Goal: Communication & Community: Answer question/provide support

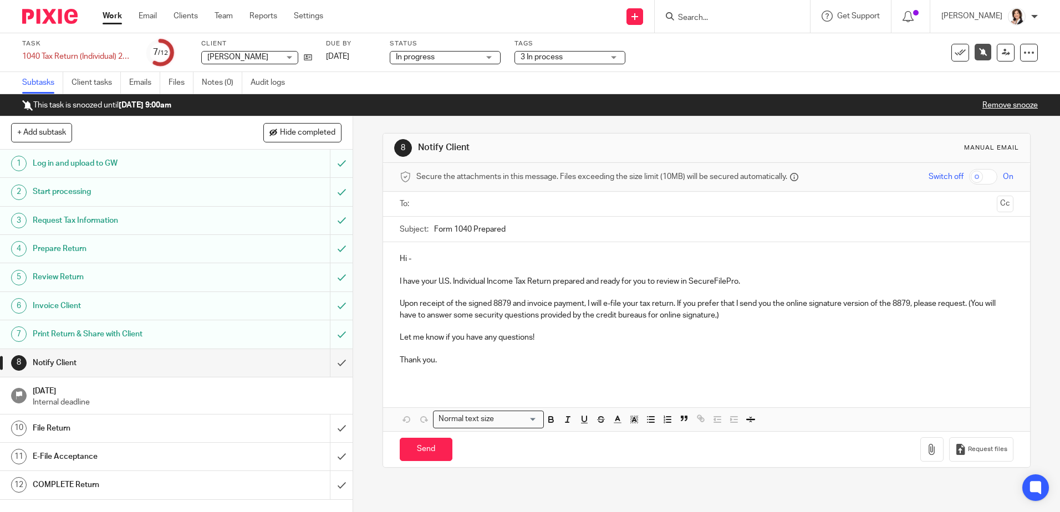
drag, startPoint x: 712, startPoint y: 6, endPoint x: 711, endPoint y: 12, distance: 6.2
click at [711, 9] on div at bounding box center [732, 16] width 155 height 33
click at [709, 14] on input "Search" at bounding box center [727, 18] width 100 height 10
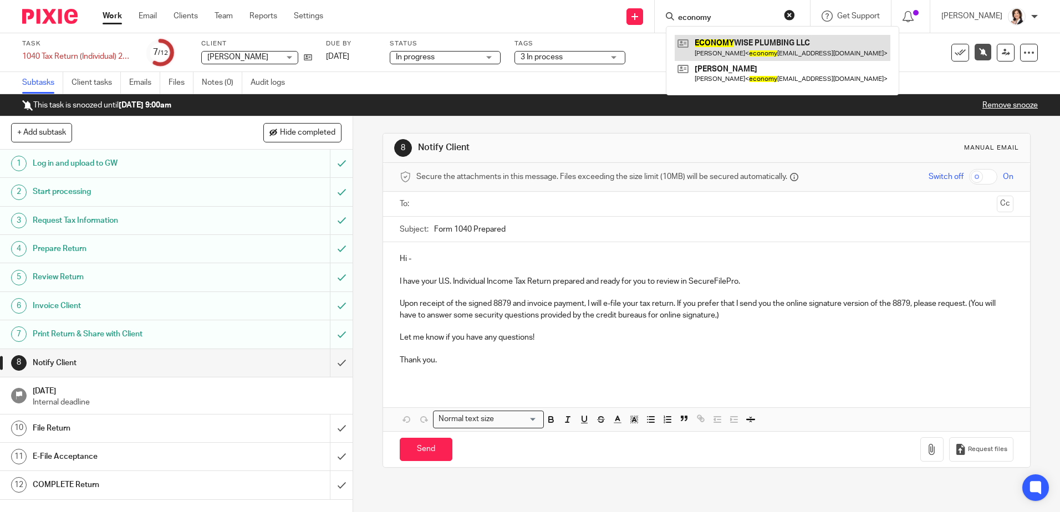
type input "economy"
click at [750, 42] on link at bounding box center [782, 47] width 216 height 25
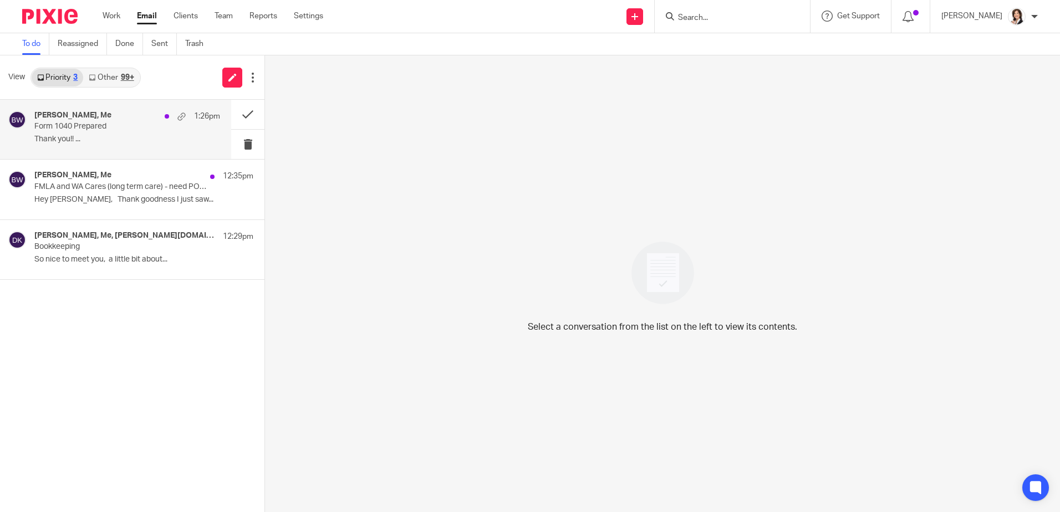
click at [49, 121] on div "Karen Williamson, Me 1:26pm" at bounding box center [127, 116] width 186 height 11
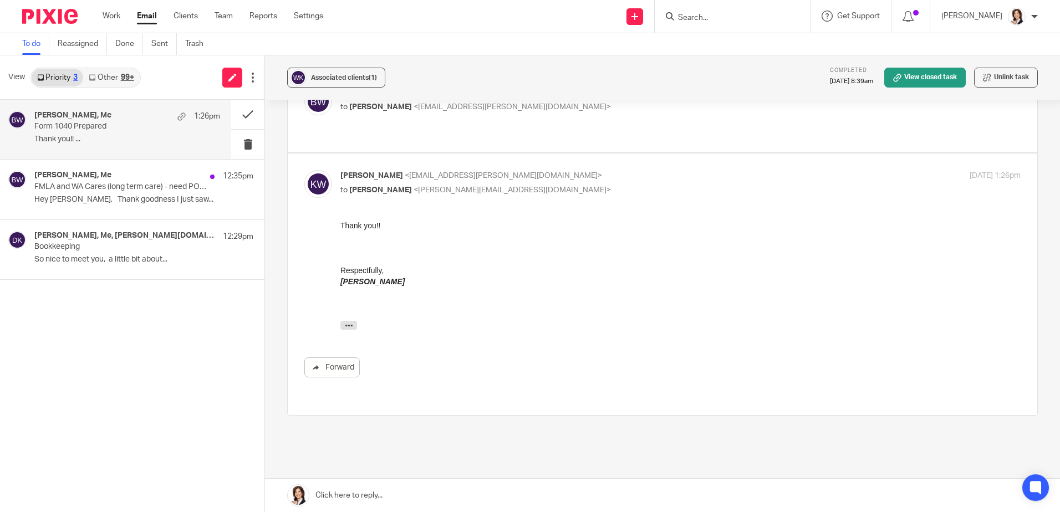
scroll to position [239, 0]
click at [345, 321] on icon "button" at bounding box center [349, 323] width 8 height 8
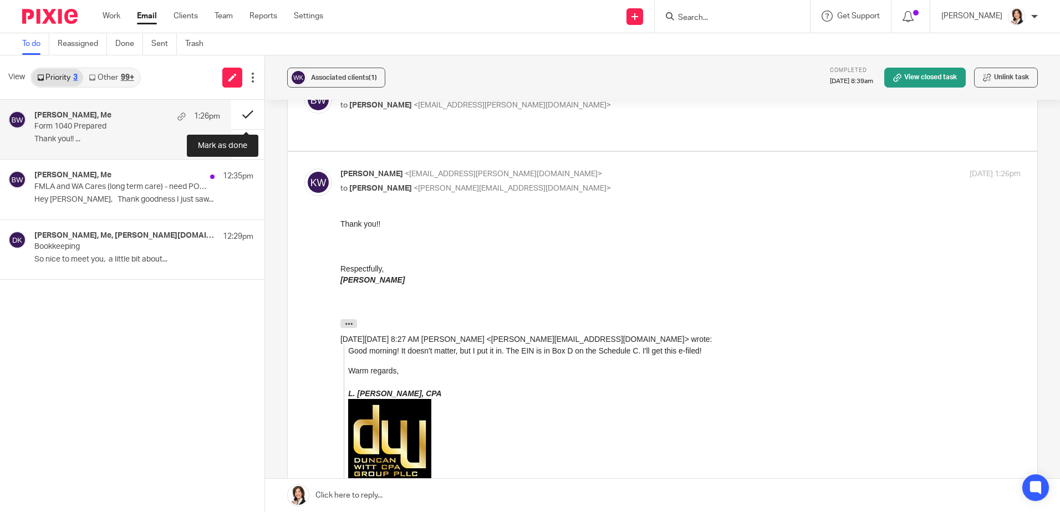
click at [241, 113] on button at bounding box center [247, 114] width 33 height 29
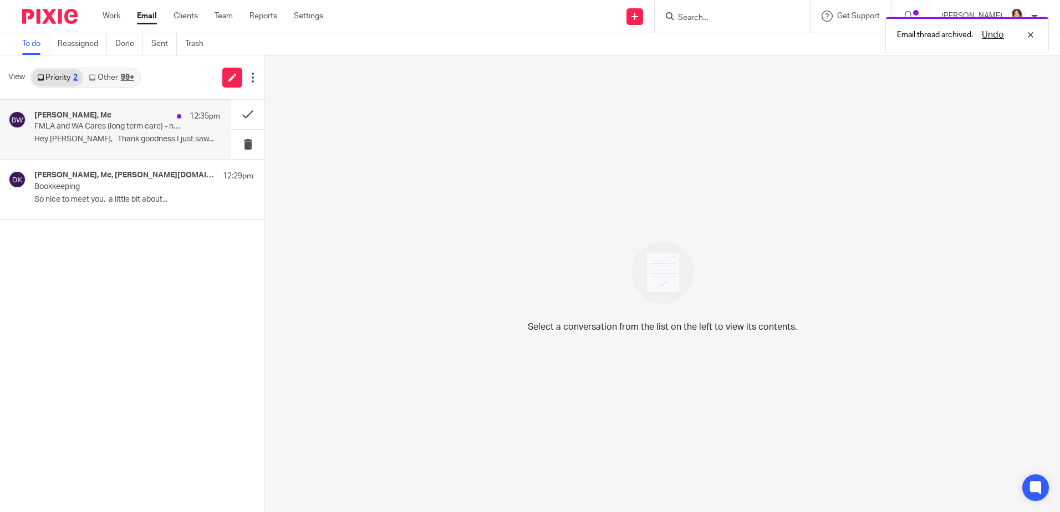
click at [122, 130] on p "FMLA and WA Cares (long term care) - need POA process completed" at bounding box center [108, 126] width 149 height 9
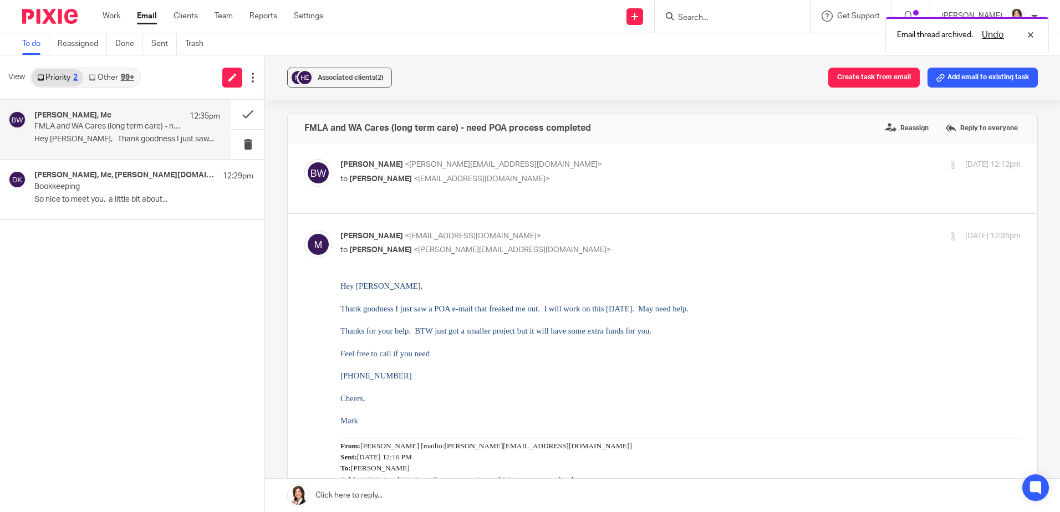
scroll to position [0, 0]
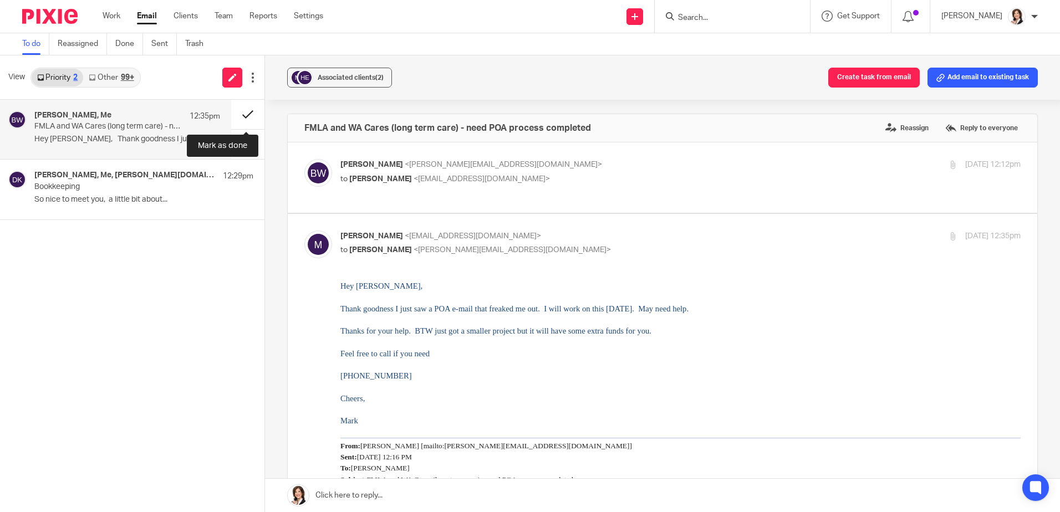
click at [247, 115] on button at bounding box center [247, 114] width 33 height 29
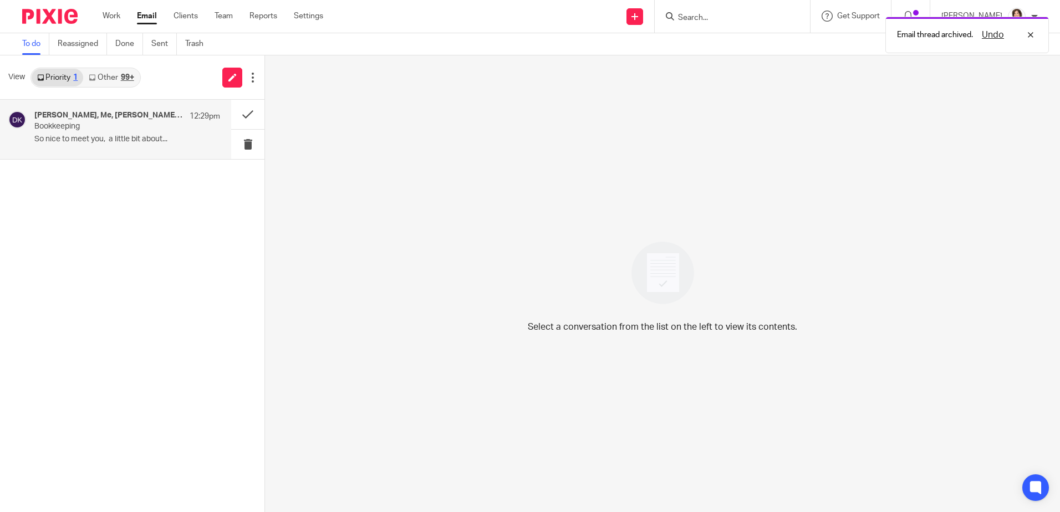
click at [87, 124] on p "Bookkeeping" at bounding box center [108, 126] width 149 height 9
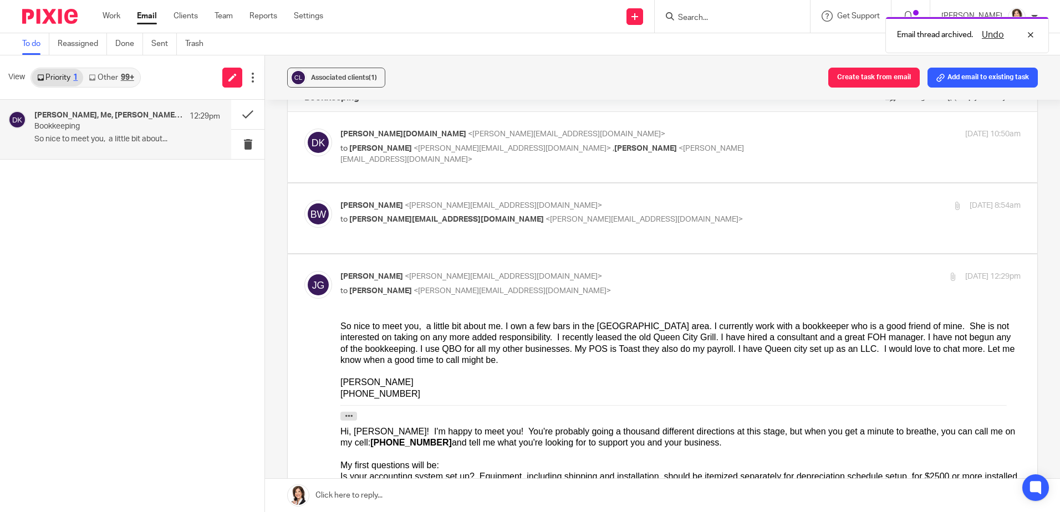
scroll to position [55, 0]
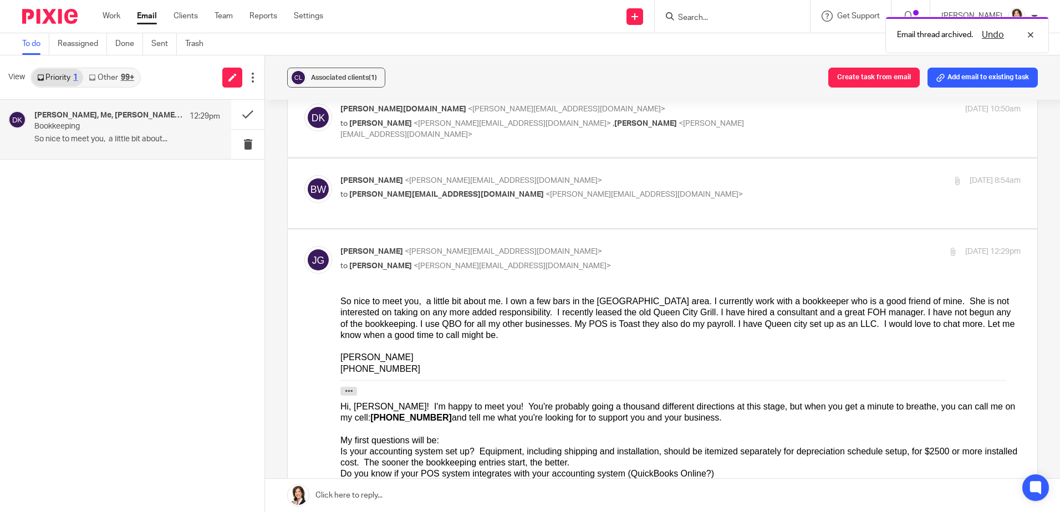
click at [364, 494] on link at bounding box center [662, 495] width 795 height 33
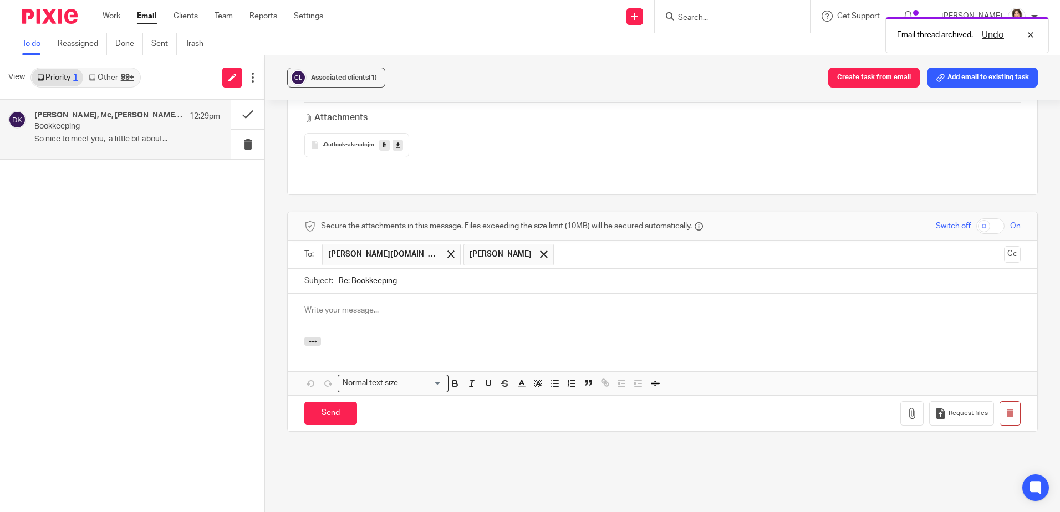
scroll to position [0, 0]
click at [447, 251] on span at bounding box center [450, 254] width 7 height 7
click at [361, 294] on div at bounding box center [662, 315] width 749 height 43
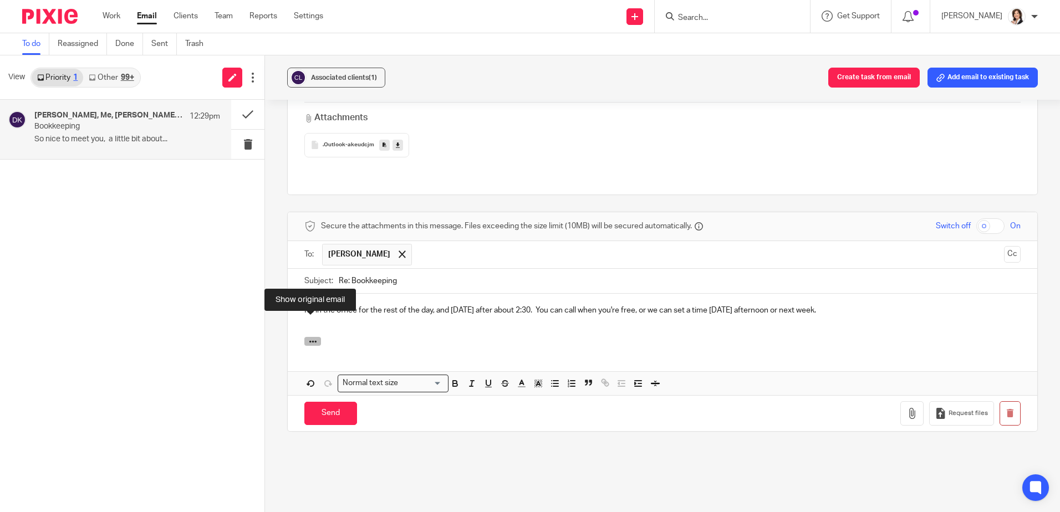
click at [311, 338] on icon "button" at bounding box center [313, 342] width 8 height 8
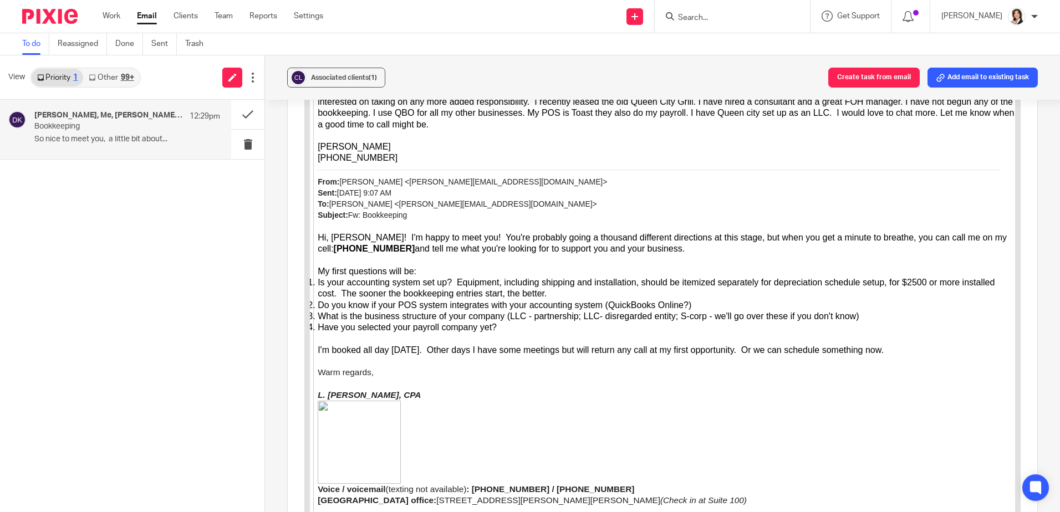
scroll to position [949, 0]
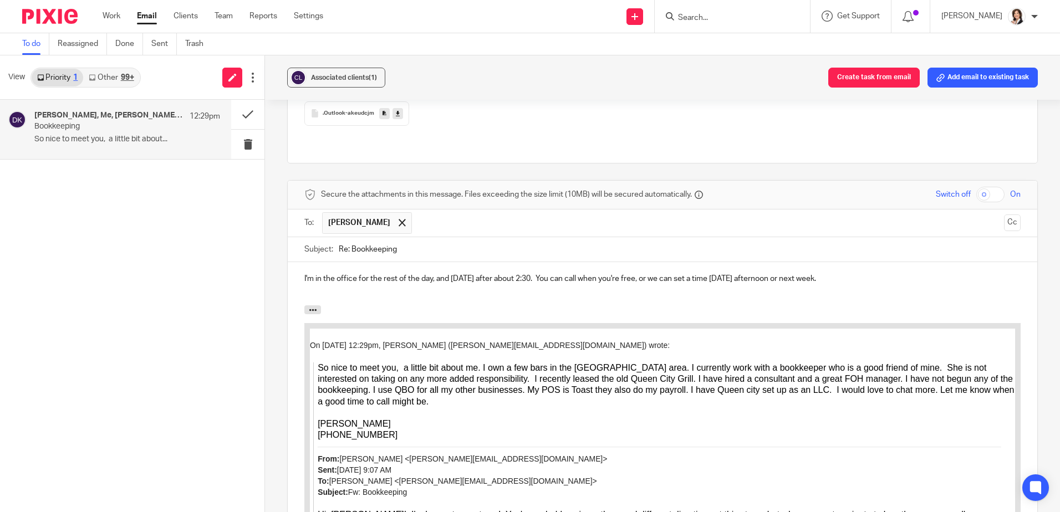
click at [867, 273] on p "I'm in the office for the rest of the day, and tomorrow after about 2:30. You c…" at bounding box center [662, 278] width 716 height 11
click at [419, 273] on p "I'm in the office for the rest of the day, and tomorrow after about 2:30. You c…" at bounding box center [662, 278] width 716 height 11
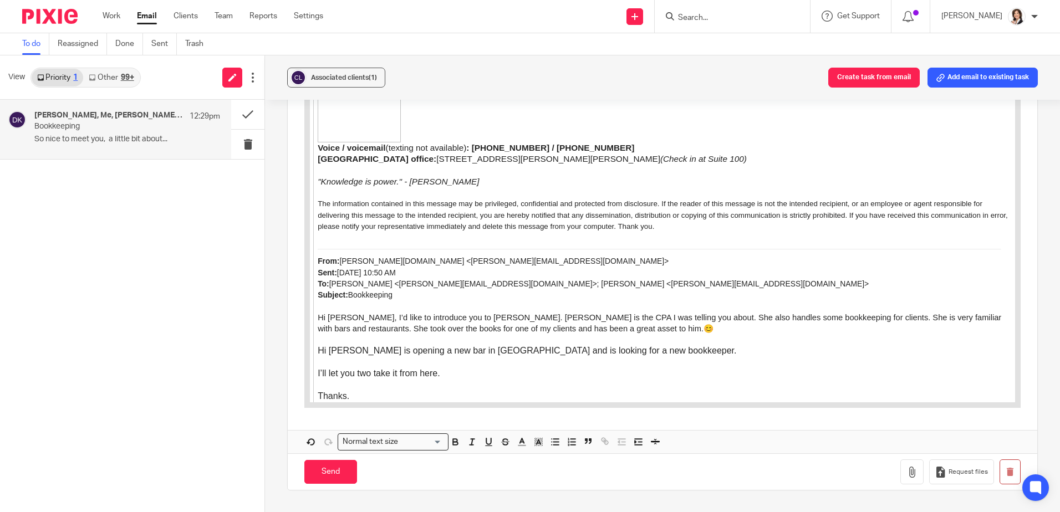
scroll to position [1669, 0]
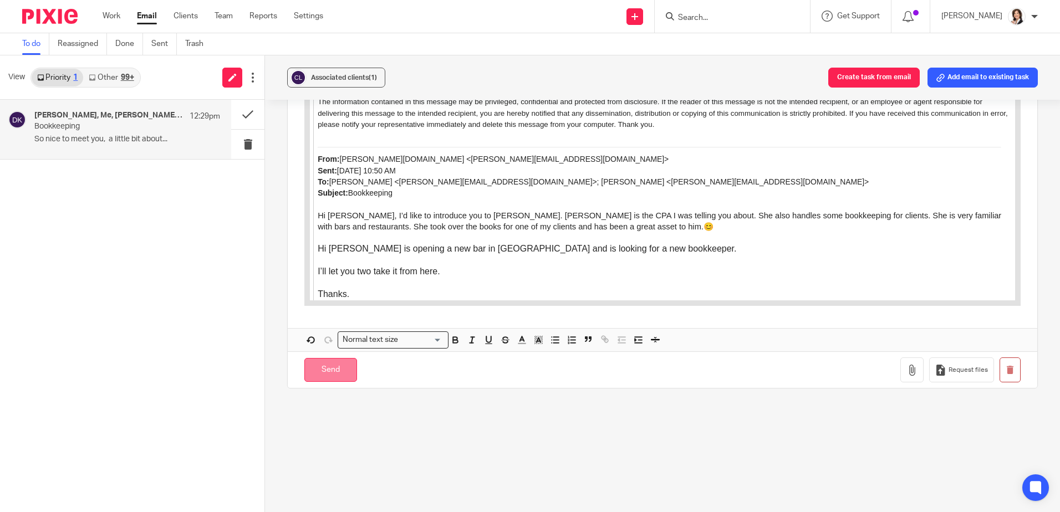
click at [325, 358] on input "Send" at bounding box center [330, 370] width 53 height 24
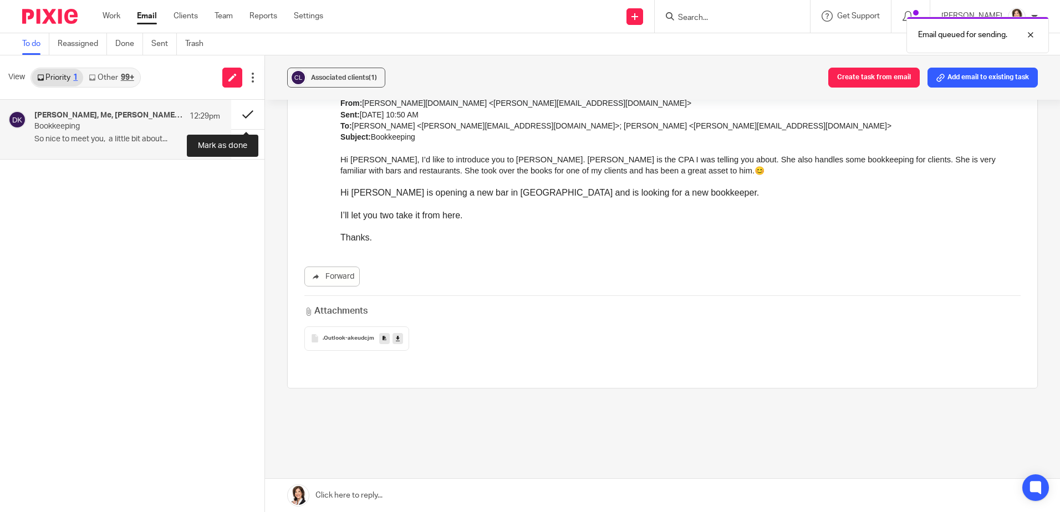
click at [246, 116] on button at bounding box center [247, 114] width 33 height 29
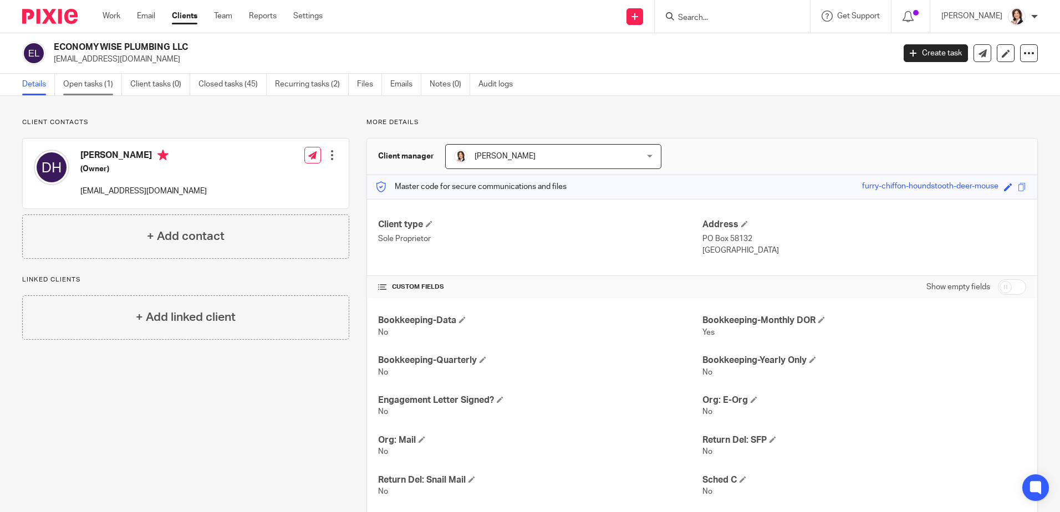
click at [85, 83] on link "Open tasks (1)" at bounding box center [92, 85] width 59 height 22
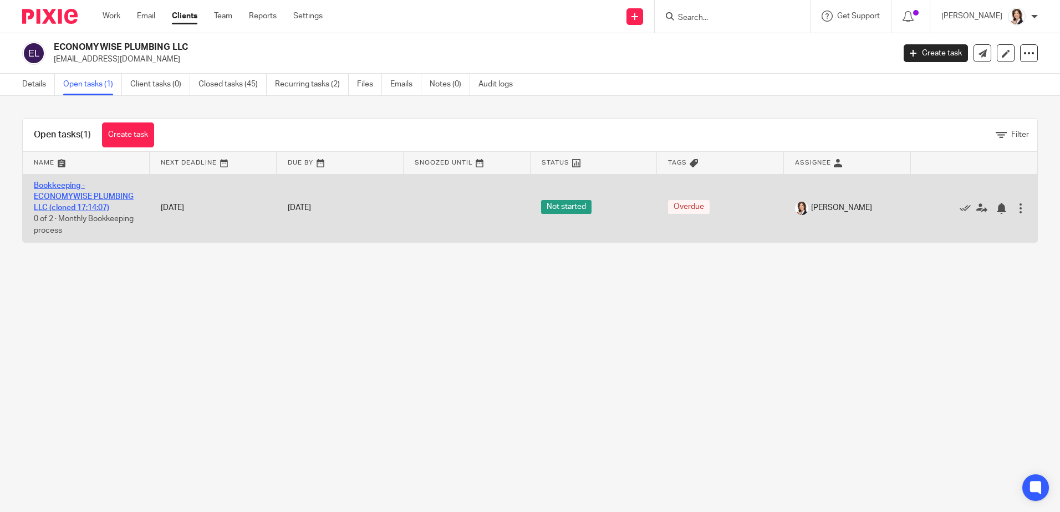
click at [87, 197] on link "Bookkeeping - ECONOMYWISE PLUMBING LLC (cloned 17:14:07)" at bounding box center [84, 197] width 100 height 30
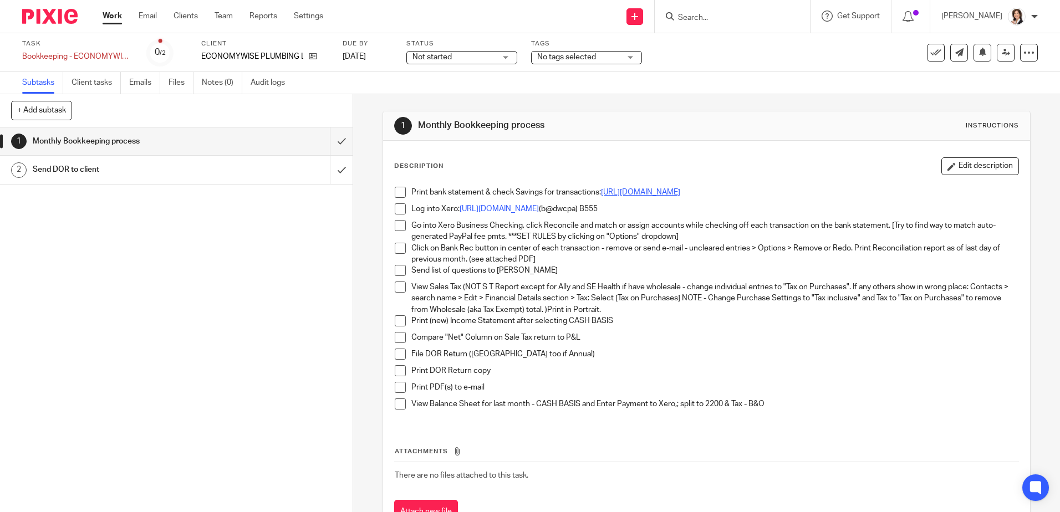
click at [662, 190] on link "[URL][DOMAIN_NAME]" at bounding box center [640, 192] width 79 height 8
click at [680, 192] on link "[URL][DOMAIN_NAME]" at bounding box center [640, 192] width 79 height 8
click at [395, 192] on span at bounding box center [400, 192] width 11 height 11
click at [484, 211] on link "https://login.xero.com/" at bounding box center [498, 209] width 79 height 8
click at [401, 207] on span at bounding box center [400, 208] width 11 height 11
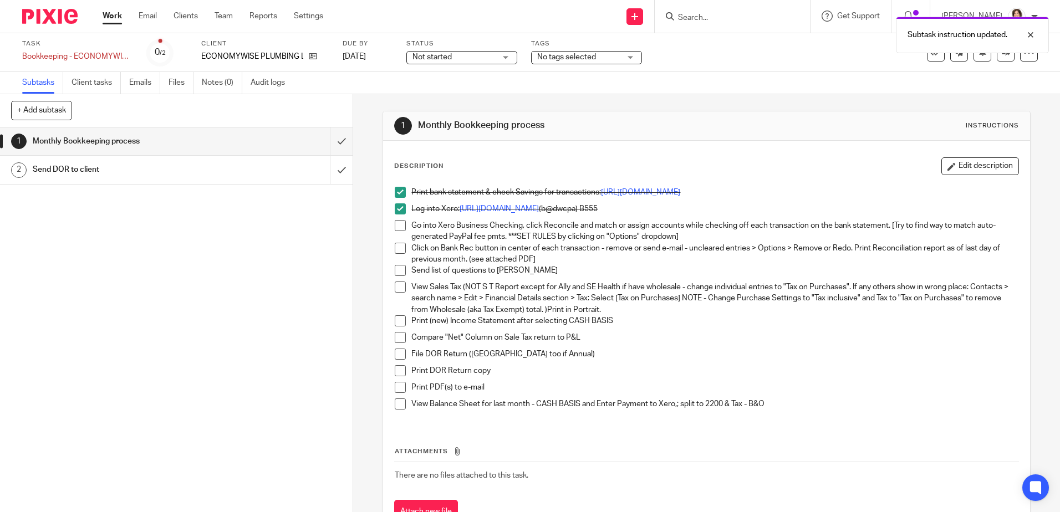
click at [397, 225] on span at bounding box center [400, 225] width 11 height 11
click at [398, 248] on span at bounding box center [400, 248] width 11 height 11
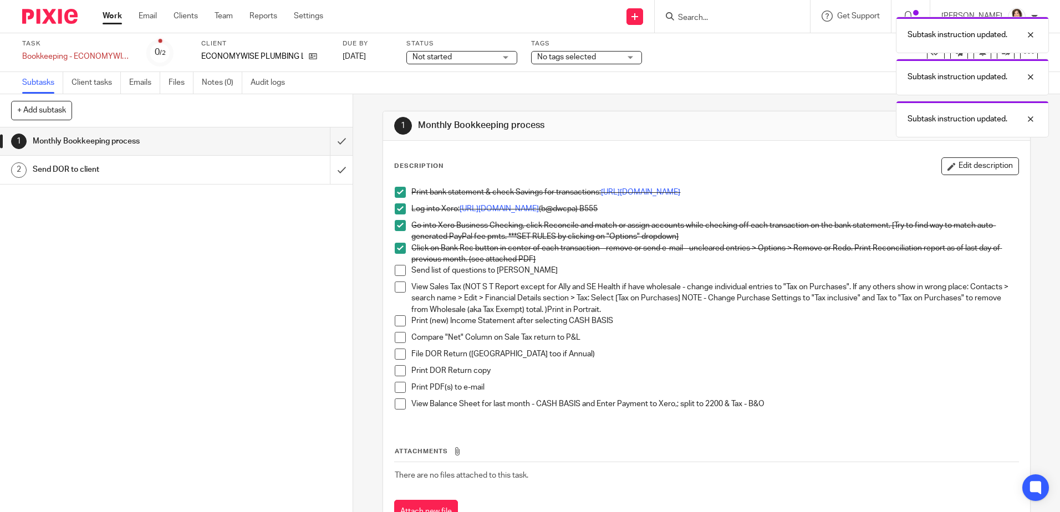
click at [398, 270] on span at bounding box center [400, 270] width 11 height 11
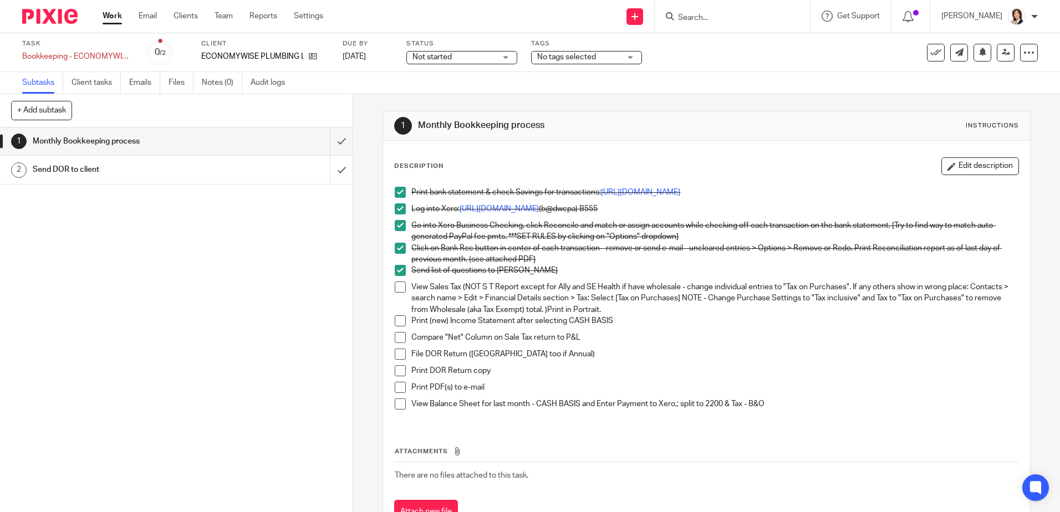
click at [509, 57] on div "Not started Not started" at bounding box center [461, 57] width 111 height 13
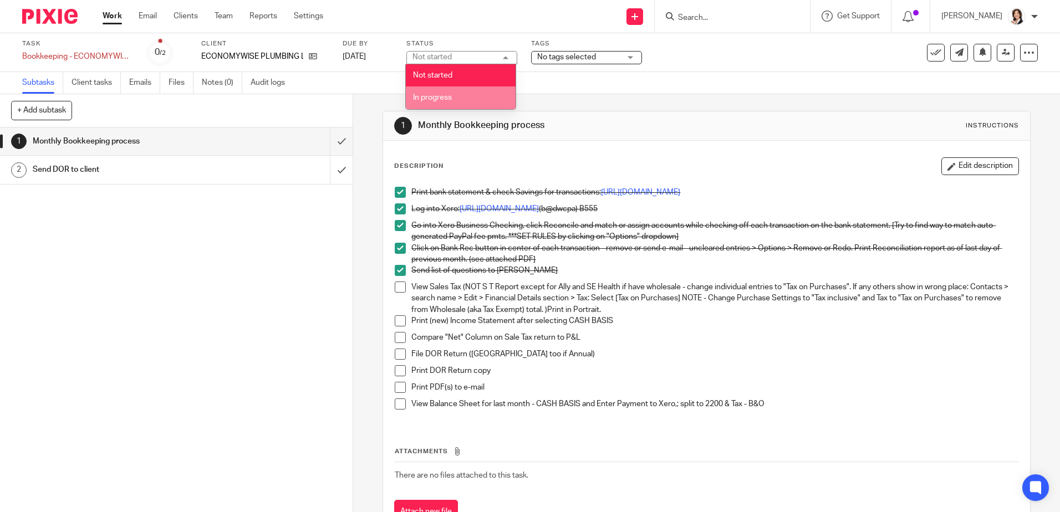
click at [472, 90] on li "In progress" at bounding box center [461, 97] width 110 height 23
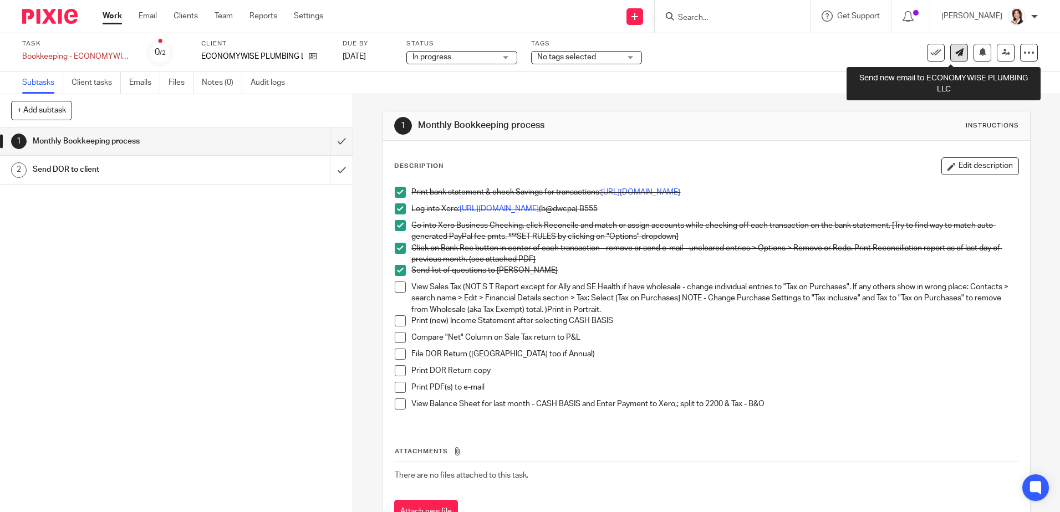
click at [955, 51] on icon at bounding box center [959, 52] width 8 height 8
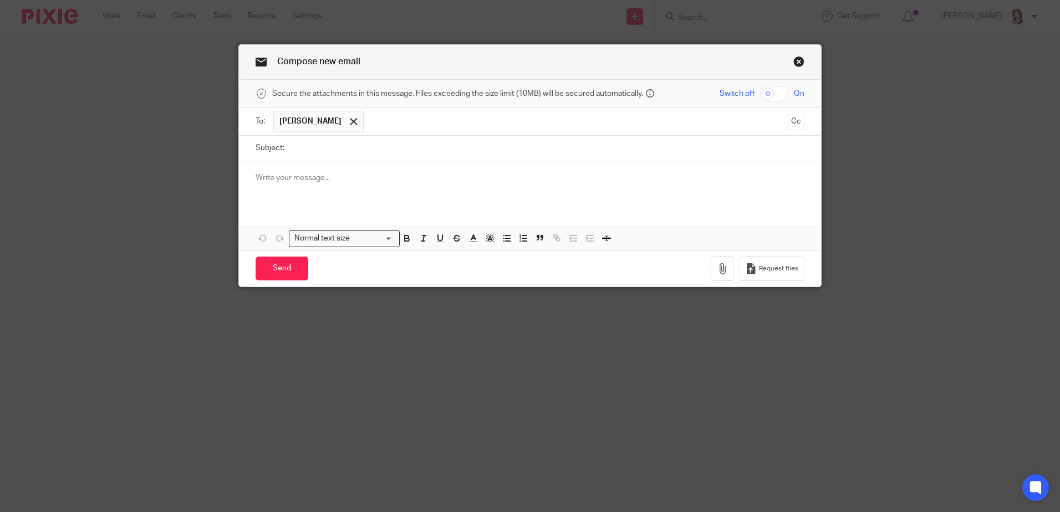
click at [478, 167] on div at bounding box center [530, 182] width 582 height 43
click at [378, 142] on input "Subject:" at bounding box center [547, 148] width 514 height 25
type input "Sales tax not showing in report"
click at [377, 176] on p at bounding box center [529, 177] width 549 height 11
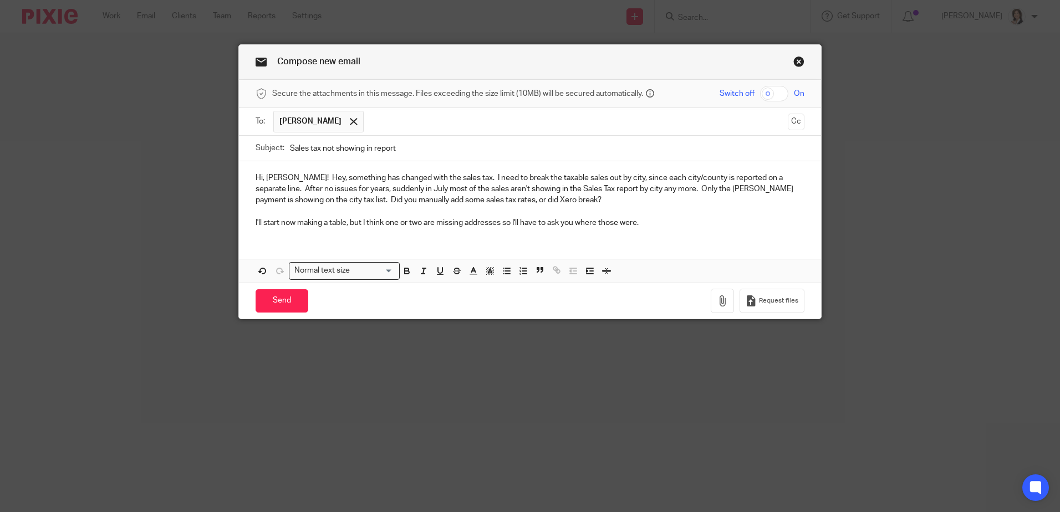
click at [530, 223] on p "I'll start now making a table, but I think one or two are missing addresses so …" at bounding box center [529, 222] width 549 height 11
click at [521, 222] on p "I'll start now making a table, but I think one or two are missing addresses so …" at bounding box center [529, 222] width 549 height 11
click at [682, 224] on p "I'll start now making a table, but I think one or two are missing addresses, so…" at bounding box center [529, 222] width 549 height 11
click at [789, 180] on p "Hi, David! Hey, something has changed with the sales tax. I need to break the t…" at bounding box center [529, 189] width 549 height 34
click at [652, 193] on p "Hi, David! Hey, something has changed with the sales tax. I need to break the t…" at bounding box center [529, 189] width 549 height 34
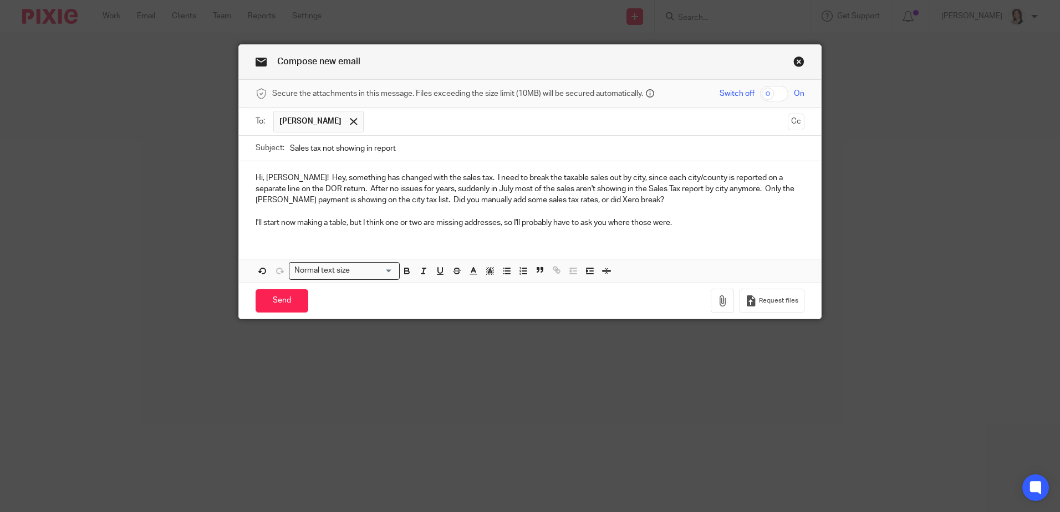
click at [707, 188] on p "Hi, David! Hey, something has changed with the sales tax. I need to break the t…" at bounding box center [529, 189] width 549 height 34
click at [571, 200] on p "Hi, David! Hey, something has changed with the sales tax. I need to break the t…" at bounding box center [529, 189] width 549 height 34
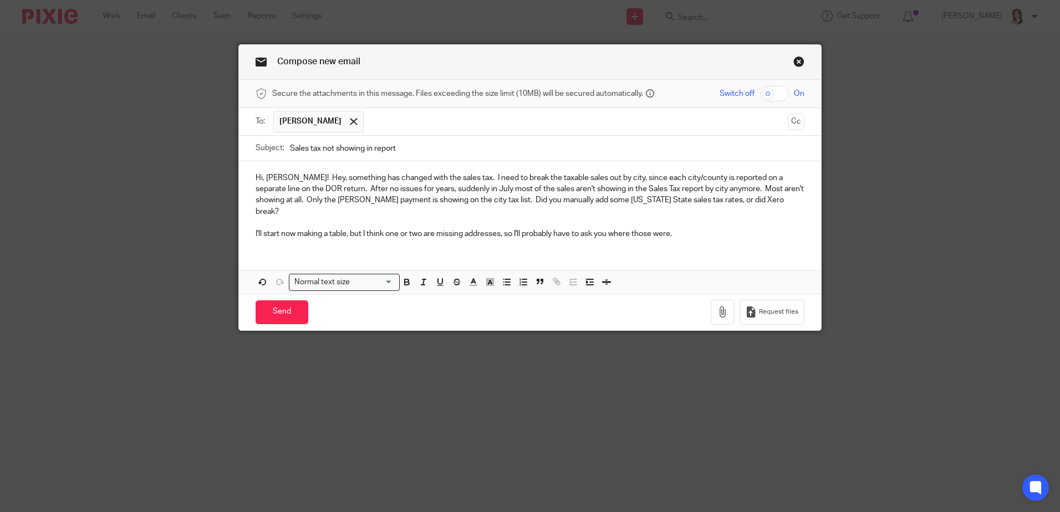
click at [344, 228] on p "I'll start now making a table, but I think one or two are missing addresses, so…" at bounding box center [529, 233] width 549 height 11
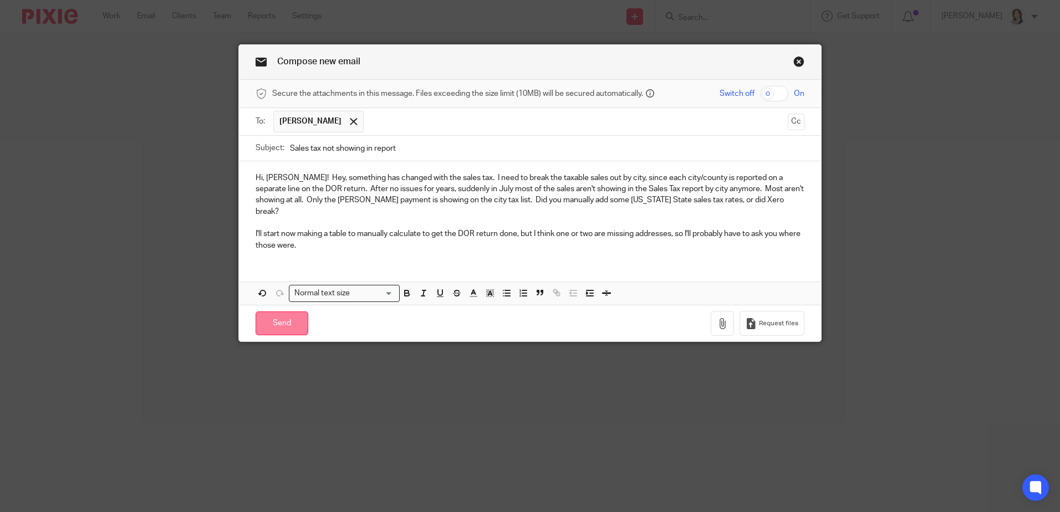
click at [284, 313] on input "Send" at bounding box center [281, 323] width 53 height 24
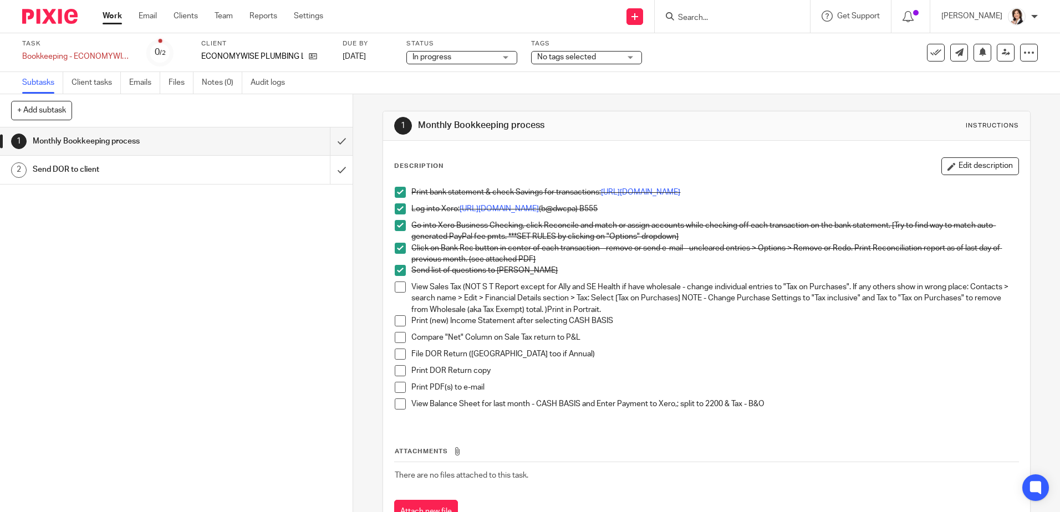
click at [381, 87] on main "Task Bookkeeping - ECONOMYWISE PLUMBING LLC (cloned 17:14:07) Save Bookkeeping …" at bounding box center [530, 256] width 1060 height 512
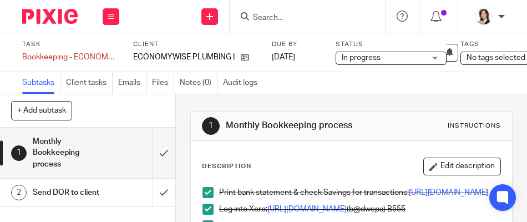
click at [330, 8] on div at bounding box center [306, 16] width 155 height 33
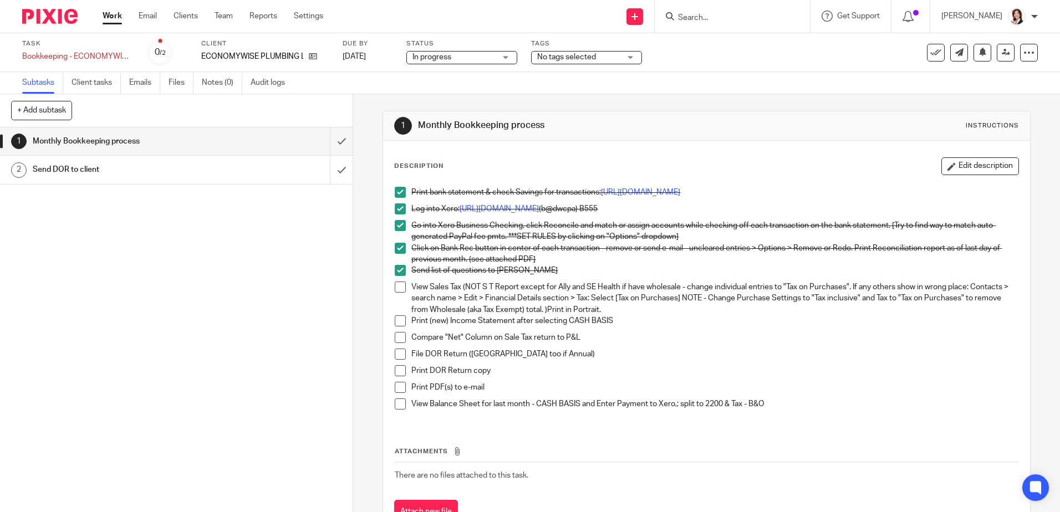
click at [396, 289] on span at bounding box center [400, 287] width 11 height 11
click at [397, 321] on span at bounding box center [400, 320] width 11 height 11
click at [136, 88] on link "Emails" at bounding box center [144, 83] width 31 height 22
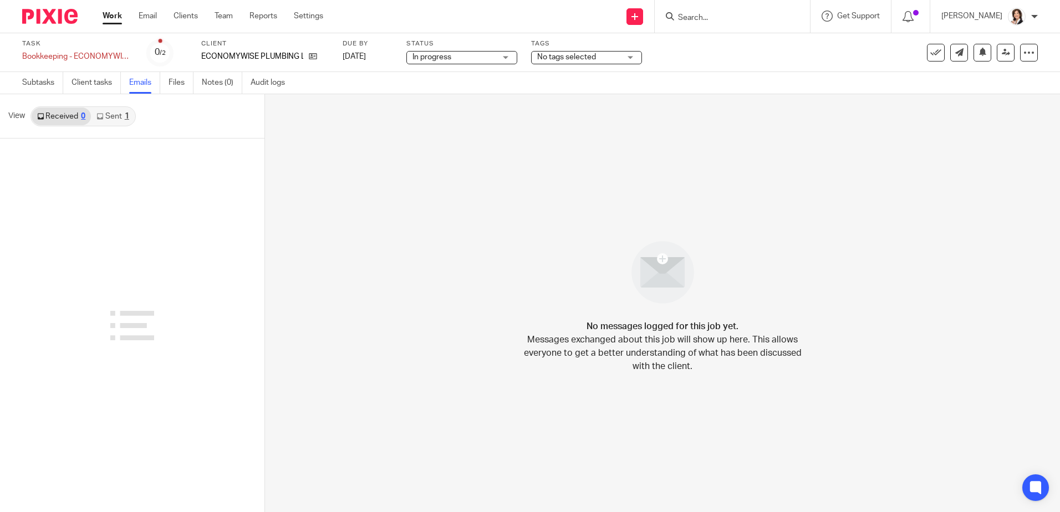
click at [113, 117] on link "Sent 1" at bounding box center [112, 117] width 43 height 18
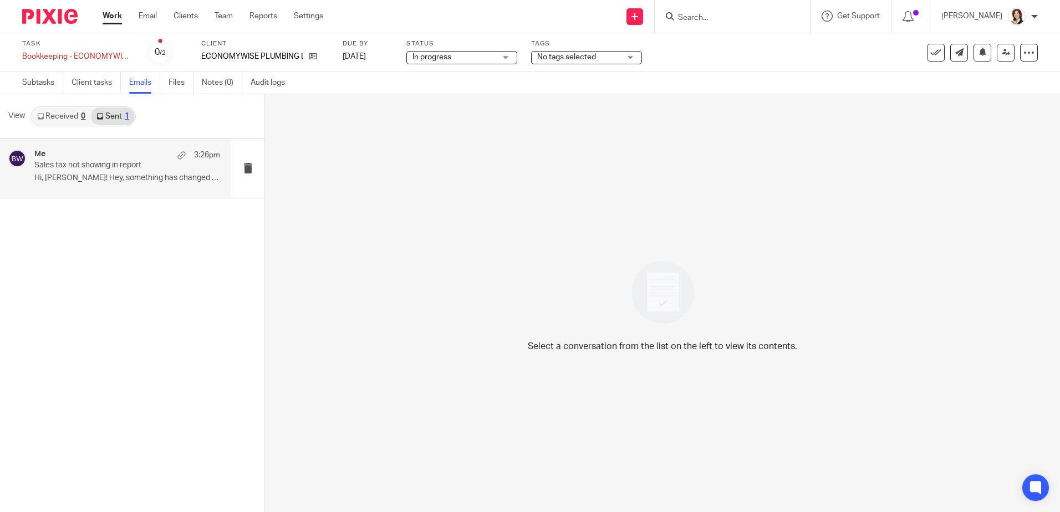
click at [94, 170] on p "Sales tax not showing in report" at bounding box center [108, 165] width 149 height 9
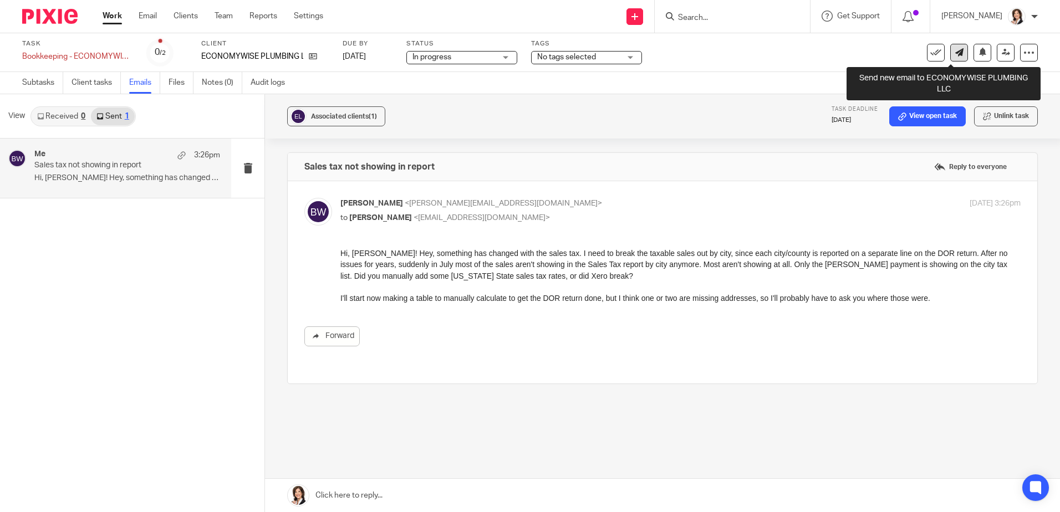
click at [955, 51] on icon at bounding box center [959, 52] width 8 height 8
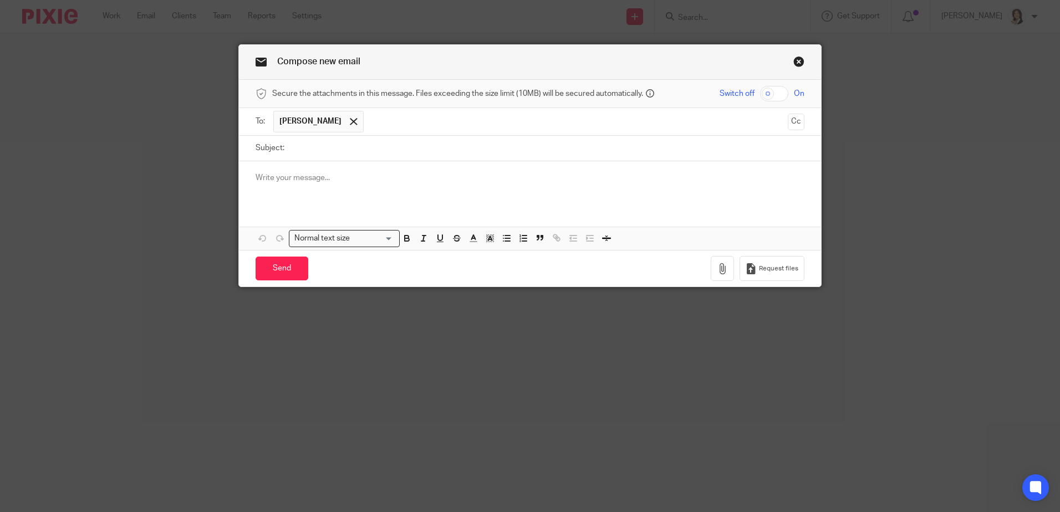
click at [412, 147] on input "Subject:" at bounding box center [547, 148] width 514 height 25
type input "Found city rates on individual invoices"
click at [335, 169] on div at bounding box center [530, 182] width 582 height 43
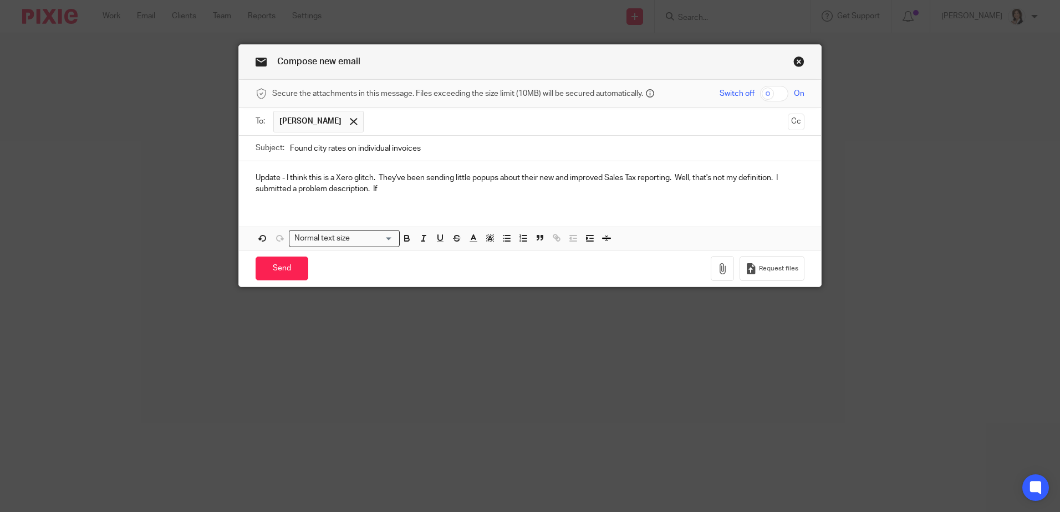
click at [317, 178] on p "Update - I think this is a Xero glitch. They've been sending little popups abou…" at bounding box center [529, 183] width 549 height 23
drag, startPoint x: 325, startPoint y: 178, endPoint x: 283, endPoint y: 176, distance: 41.6
click at [283, 176] on p "Update - I think this is a Xero glitch. They've been sending little popups abou…" at bounding box center [529, 183] width 549 height 23
click at [771, 176] on p "Update - this must be a Xero glitch. They've been sending little popups about t…" at bounding box center [529, 183] width 549 height 23
drag, startPoint x: 697, startPoint y: 178, endPoint x: 727, endPoint y: 176, distance: 30.5
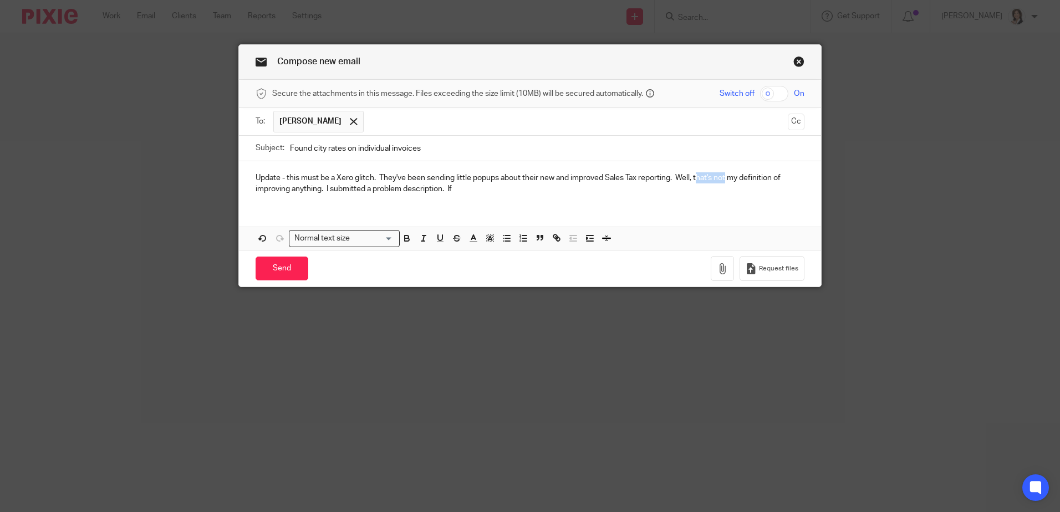
click at [727, 176] on p "Update - this must be a Xero glitch. They've been sending little popups about t…" at bounding box center [529, 183] width 549 height 23
drag, startPoint x: 446, startPoint y: 191, endPoint x: 456, endPoint y: 190, distance: 10.0
click at [456, 190] on p "Update - this must be a Xero glitch. They've been sending little popups about t…" at bounding box center [529, 183] width 549 height 23
click at [439, 190] on p "Update - this must be a Xero glitch. They've been sending little popups about t…" at bounding box center [529, 183] width 549 height 23
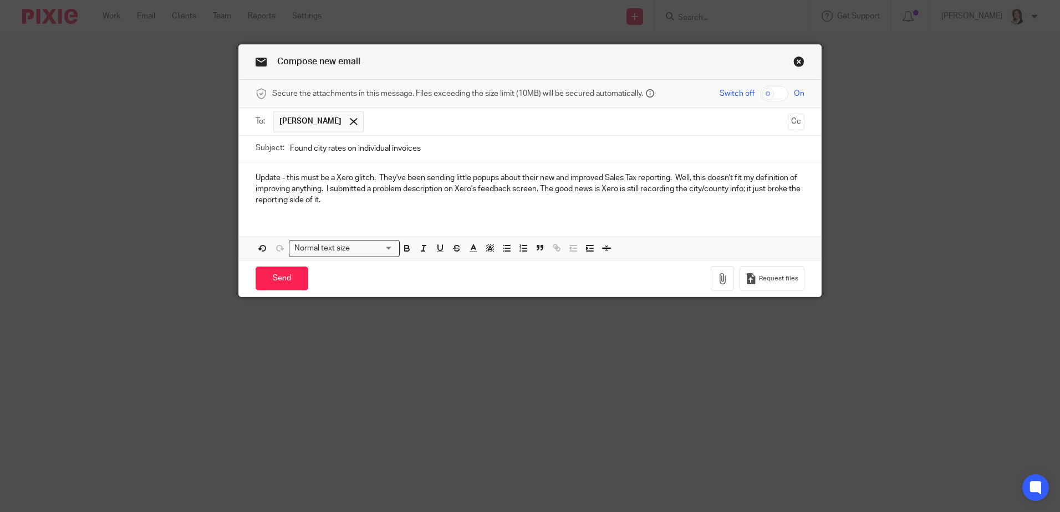
click at [315, 198] on p "Update - this must be a Xero glitch. They've been sending little popups about t…" at bounding box center [529, 189] width 549 height 34
click at [332, 197] on p "Update - this must be a Xero glitch. They've been sending little popups about t…" at bounding box center [529, 189] width 549 height 34
click at [538, 188] on p "Update - this must be a Xero glitch. They've been sending little popups about t…" at bounding box center [529, 189] width 549 height 34
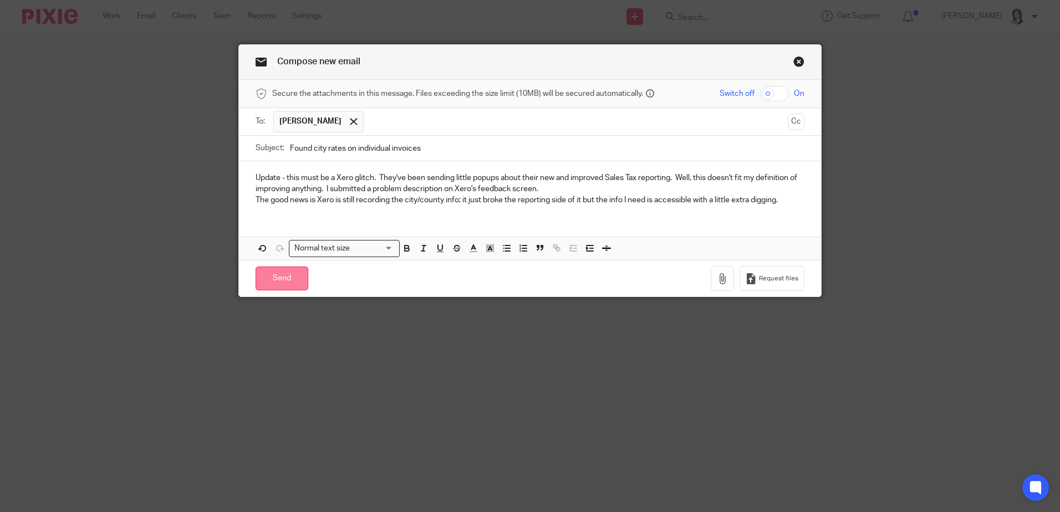
click at [286, 270] on input "Send" at bounding box center [281, 279] width 53 height 24
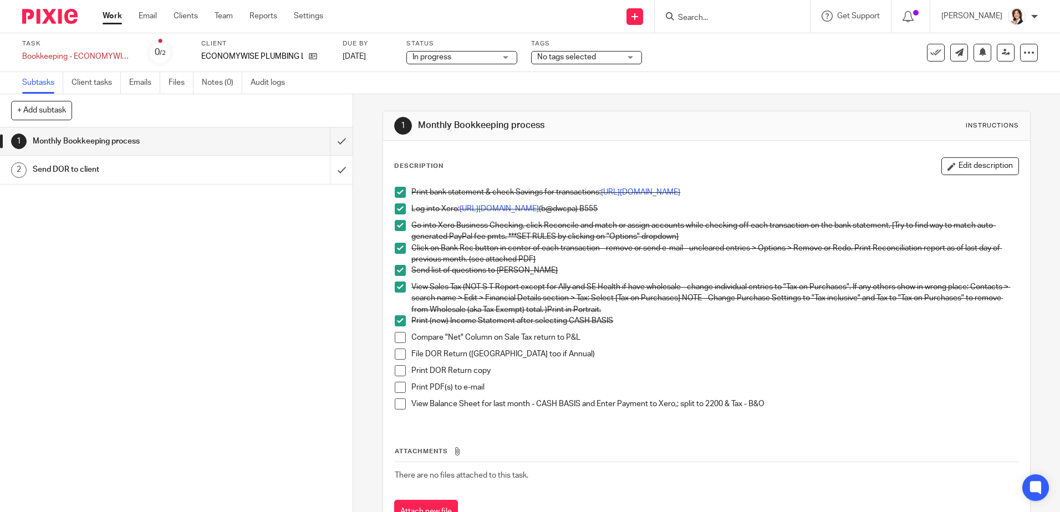
click at [396, 337] on span at bounding box center [400, 337] width 11 height 11
click at [395, 356] on span at bounding box center [400, 354] width 11 height 11
click at [396, 370] on span at bounding box center [400, 370] width 11 height 11
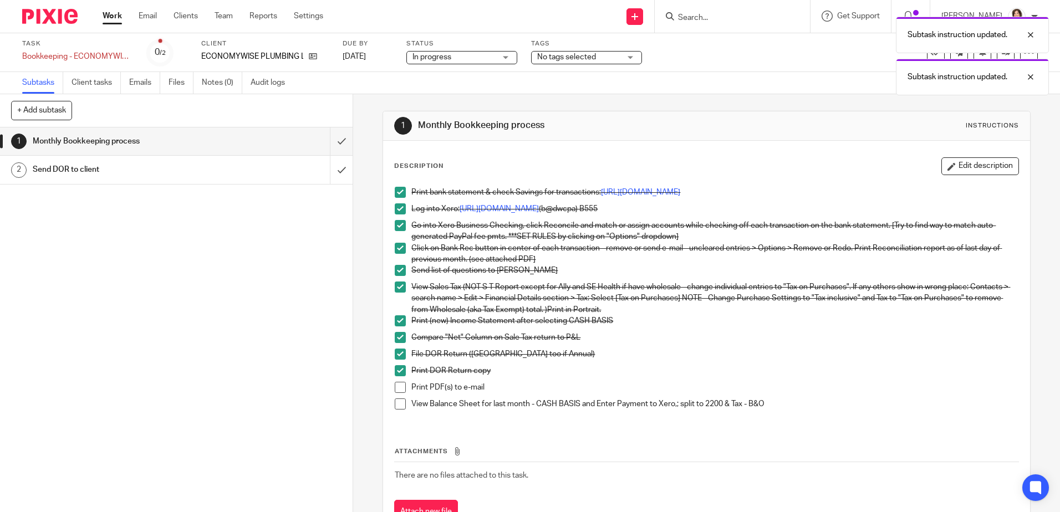
click at [396, 385] on span at bounding box center [400, 387] width 11 height 11
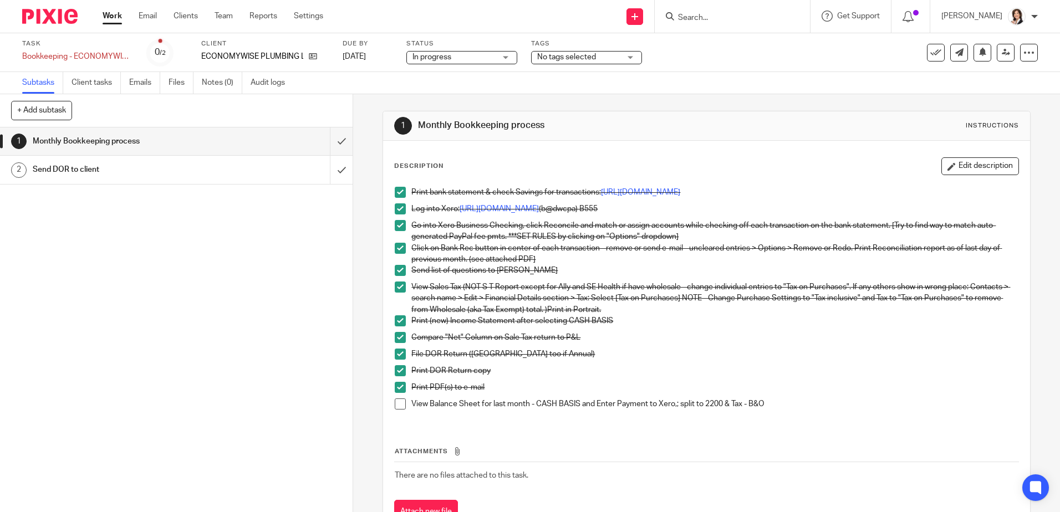
click at [396, 404] on span at bounding box center [400, 403] width 11 height 11
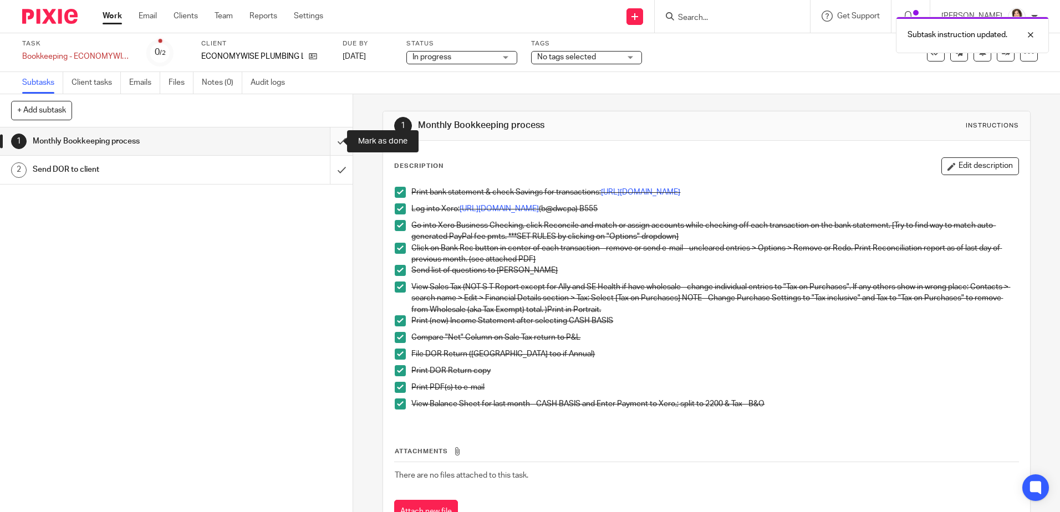
click at [327, 141] on input "submit" at bounding box center [176, 141] width 352 height 28
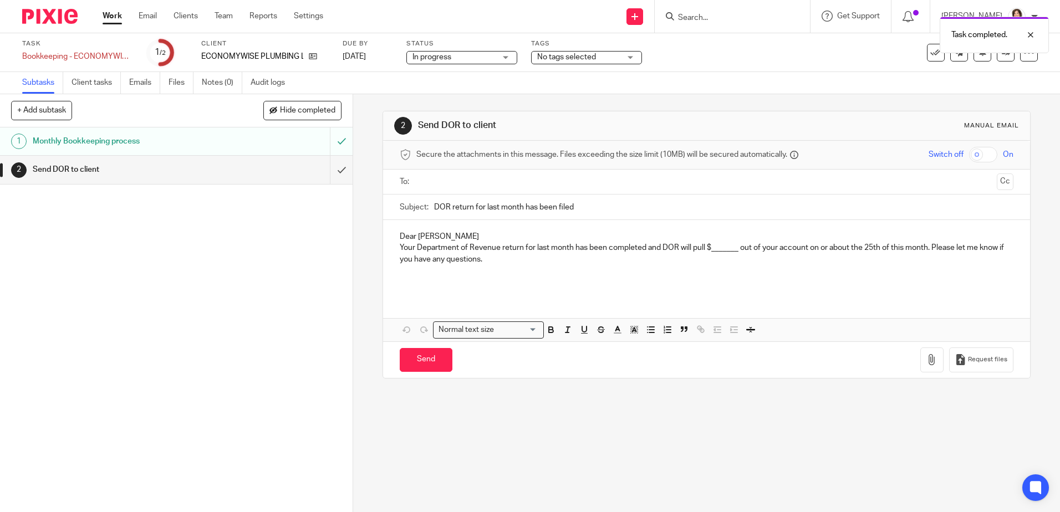
click at [442, 182] on input "text" at bounding box center [705, 182] width 571 height 13
click at [576, 217] on input "DOR return for last month has been filed" at bounding box center [723, 209] width 579 height 25
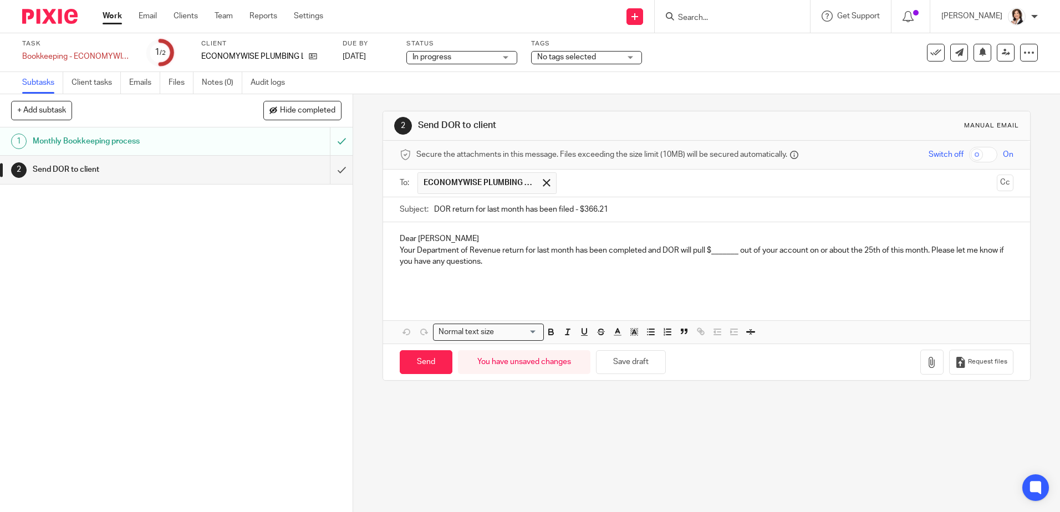
type input "DOR return for last month has been filed - $366.21"
drag, startPoint x: 711, startPoint y: 257, endPoint x: 721, endPoint y: 254, distance: 10.9
click at [721, 254] on p "Your Department of Revenue return for last month has been completed and DOR wil…" at bounding box center [706, 256] width 613 height 23
drag, startPoint x: 708, startPoint y: 254, endPoint x: 734, endPoint y: 253, distance: 26.1
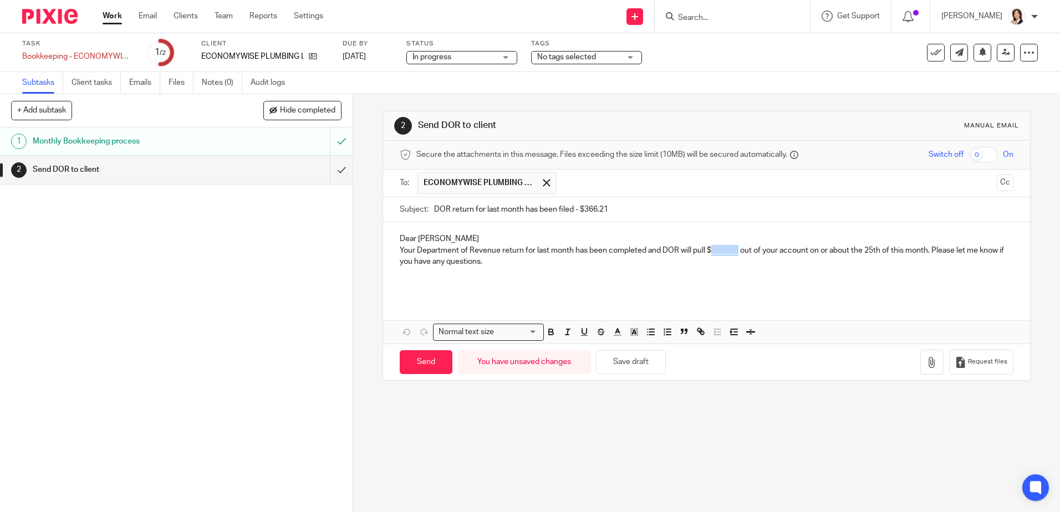
click at [734, 253] on p "Your Department of Revenue return for last month has been completed and DOR wil…" at bounding box center [706, 256] width 613 height 23
drag, startPoint x: 705, startPoint y: 253, endPoint x: 731, endPoint y: 253, distance: 26.1
click at [731, 253] on p "Your Department of Revenue return for last month has been completed and DOR wil…" at bounding box center [706, 256] width 613 height 23
click at [549, 333] on icon "button" at bounding box center [551, 333] width 4 height 3
click at [436, 238] on p "Dear [PERSON_NAME]" at bounding box center [706, 238] width 613 height 11
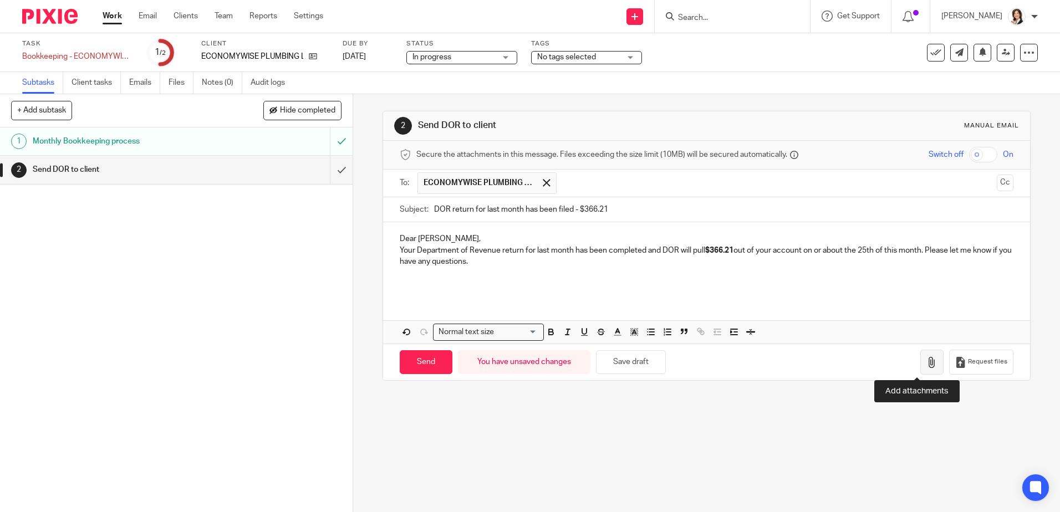
click at [920, 363] on button "button" at bounding box center [931, 362] width 23 height 25
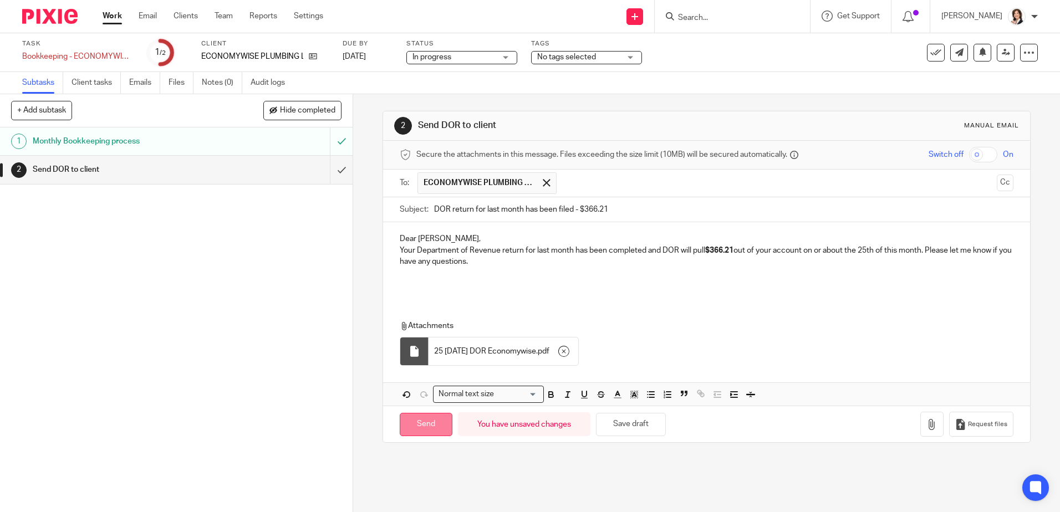
click at [423, 423] on input "Send" at bounding box center [426, 425] width 53 height 24
type input "Sent"
